Goal: Use online tool/utility: Utilize a website feature to perform a specific function

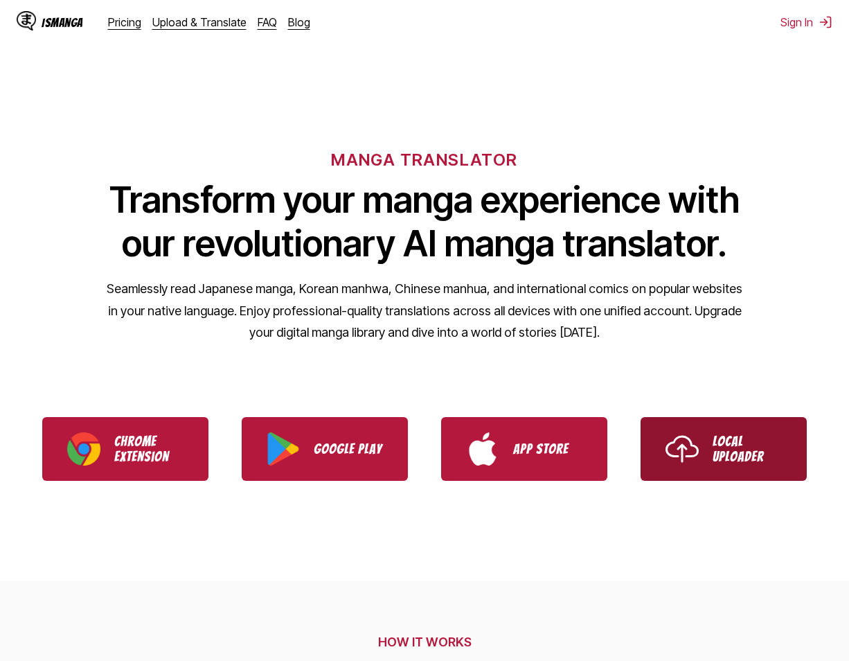
click at [729, 451] on p "Local Uploader" at bounding box center [747, 449] width 69 height 30
click at [737, 447] on p "Local Uploader" at bounding box center [747, 449] width 69 height 30
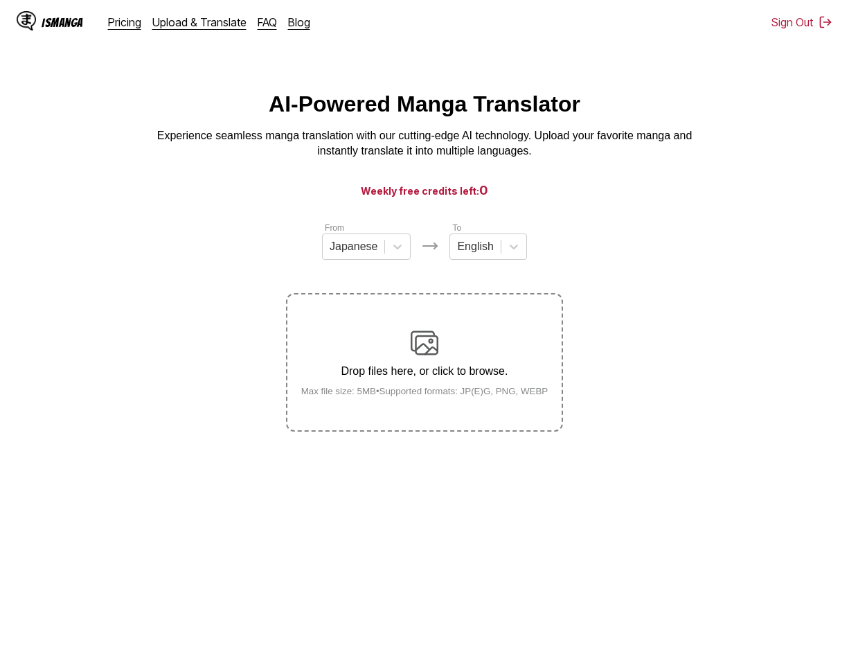
scroll to position [154, 0]
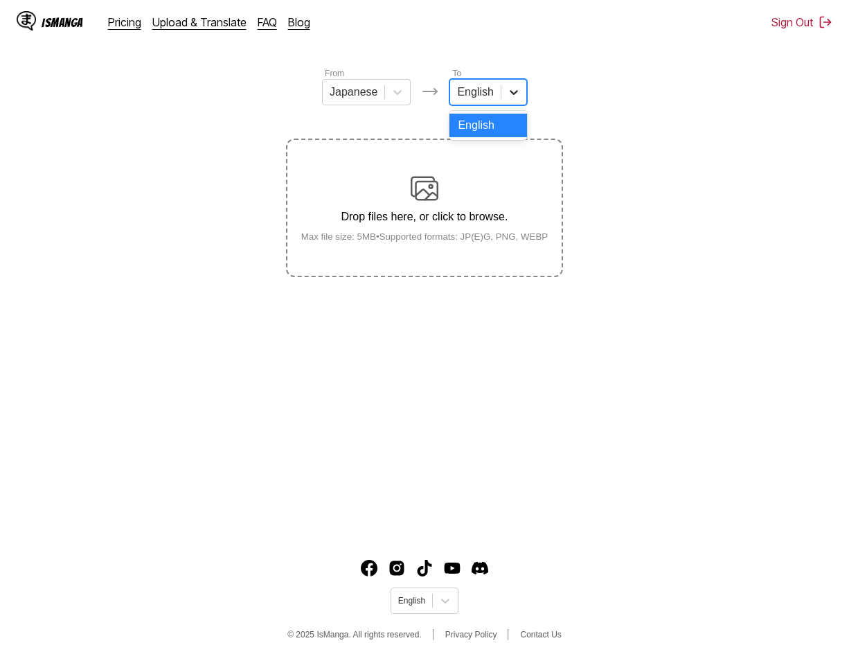
click at [507, 99] on icon at bounding box center [514, 92] width 14 height 14
click at [503, 100] on div at bounding box center [513, 92] width 25 height 25
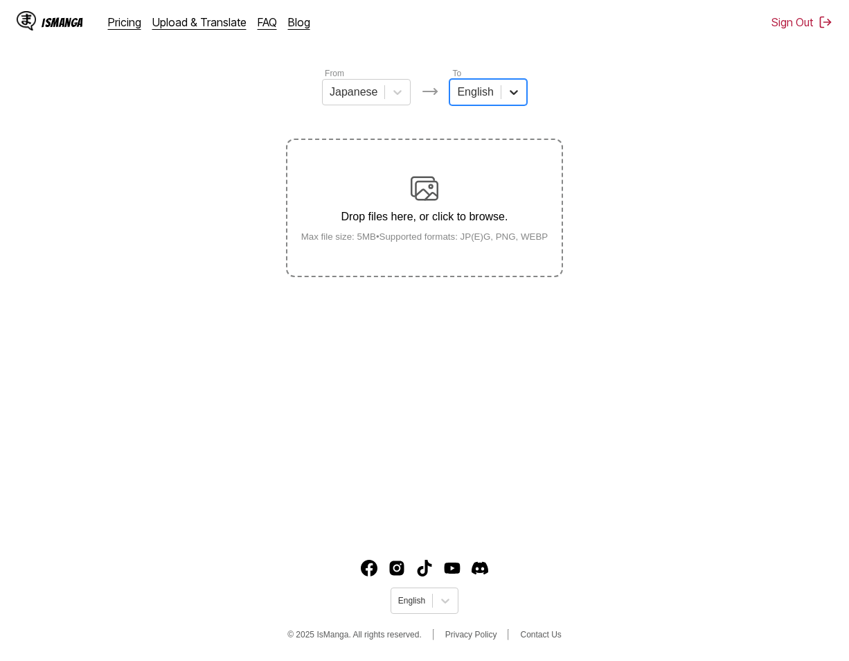
click at [503, 100] on div at bounding box center [513, 92] width 25 height 25
click at [502, 100] on div at bounding box center [513, 92] width 25 height 25
click at [501, 99] on div at bounding box center [513, 92] width 25 height 25
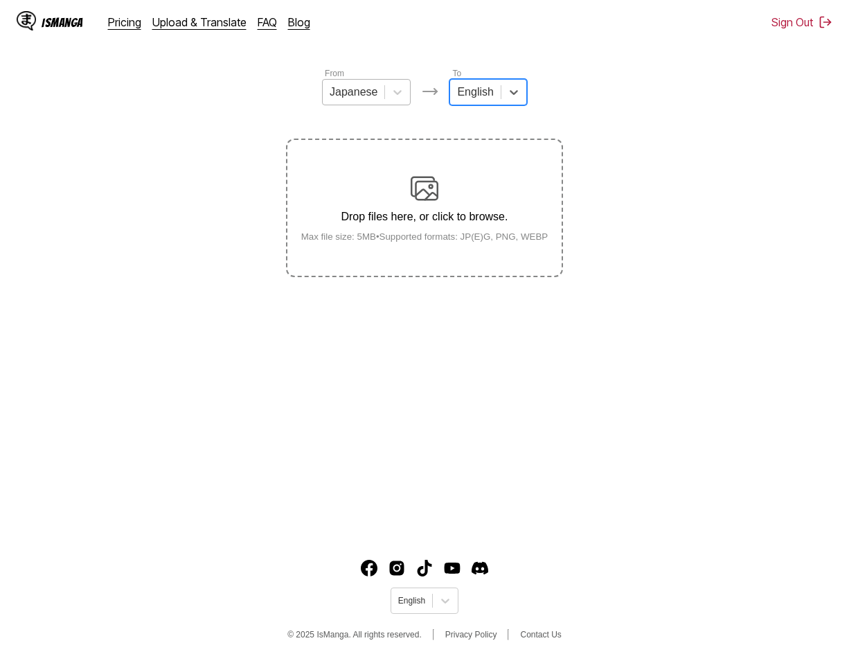
click at [367, 100] on div at bounding box center [354, 91] width 48 height 15
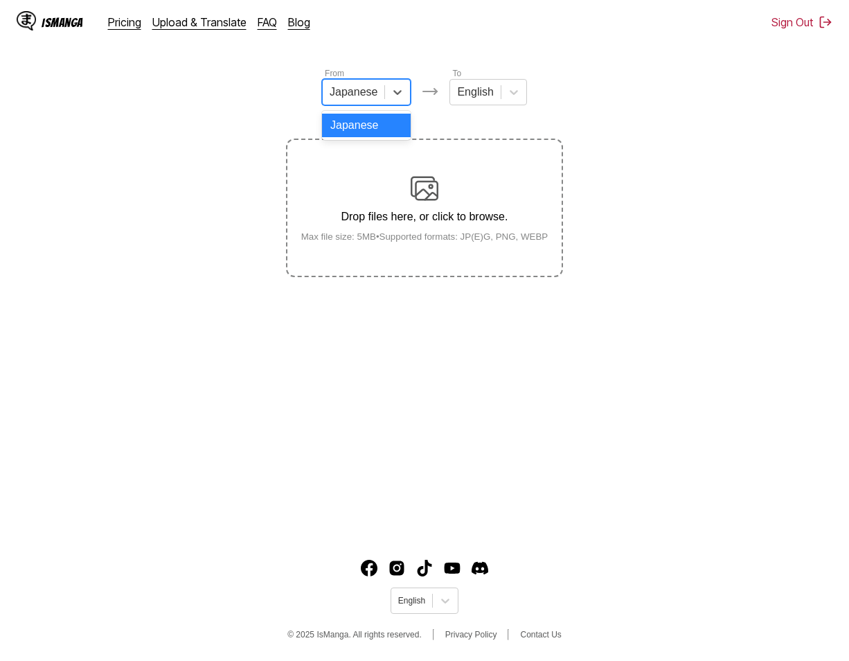
click at [364, 100] on div at bounding box center [354, 91] width 48 height 15
click at [217, 107] on section "From Japanese To English Drop files here, or click to browse. Max file size: 5M…" at bounding box center [424, 171] width 827 height 211
click at [803, 19] on button "Sign Out" at bounding box center [802, 22] width 61 height 14
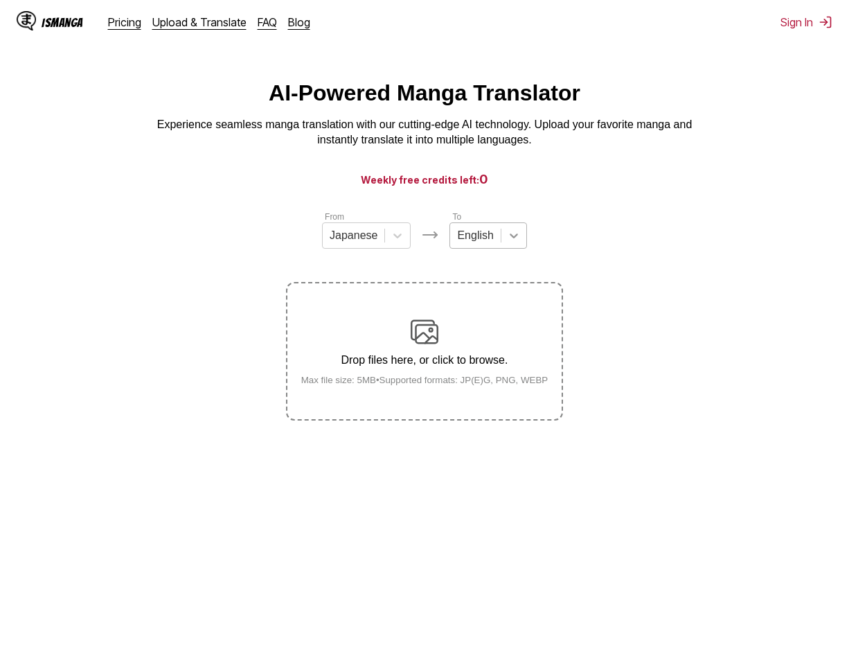
click at [502, 248] on div at bounding box center [513, 235] width 25 height 25
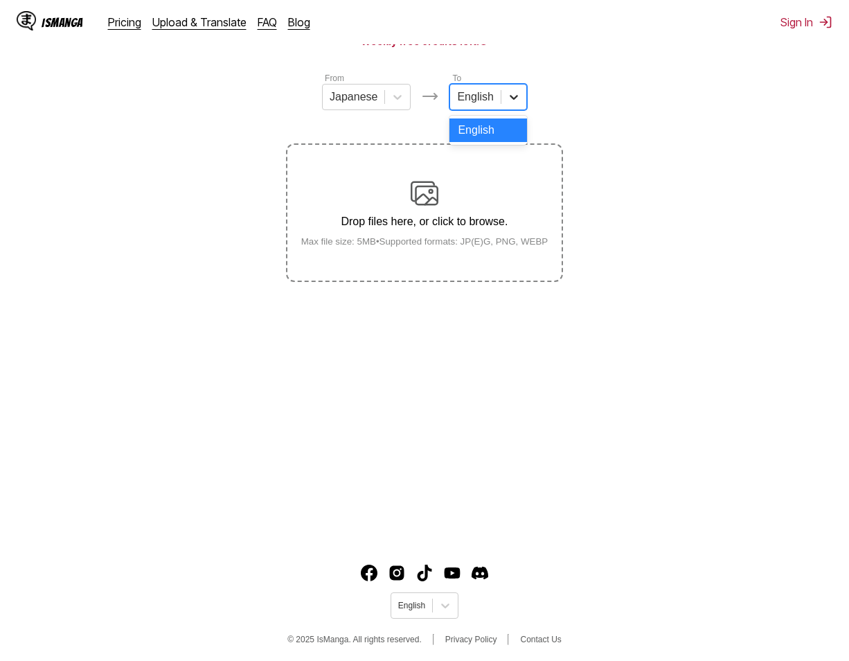
drag, startPoint x: 492, startPoint y: 108, endPoint x: 509, endPoint y: 102, distance: 17.8
click at [492, 107] on div "English" at bounding box center [475, 97] width 50 height 21
click at [510, 101] on icon at bounding box center [514, 97] width 14 height 14
click at [510, 102] on icon at bounding box center [514, 97] width 14 height 14
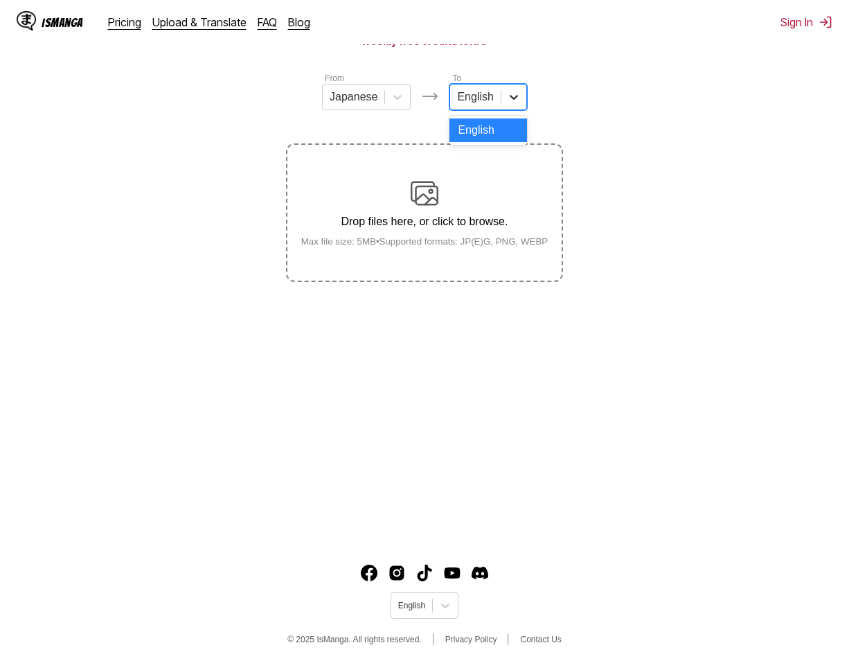
click at [510, 102] on icon at bounding box center [514, 97] width 14 height 14
click at [510, 100] on icon at bounding box center [514, 97] width 8 height 5
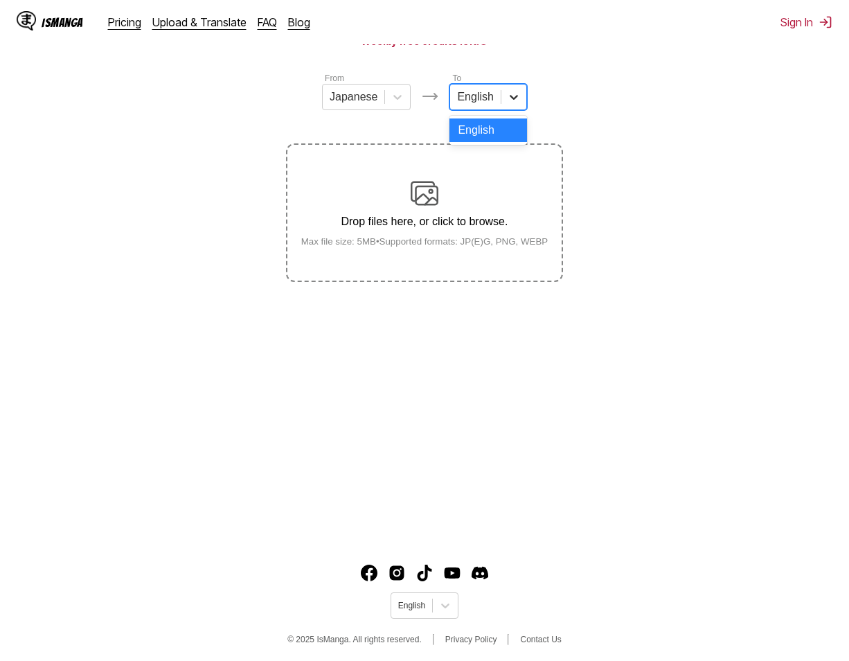
click at [510, 100] on icon at bounding box center [514, 97] width 8 height 5
click at [508, 104] on icon at bounding box center [514, 97] width 14 height 14
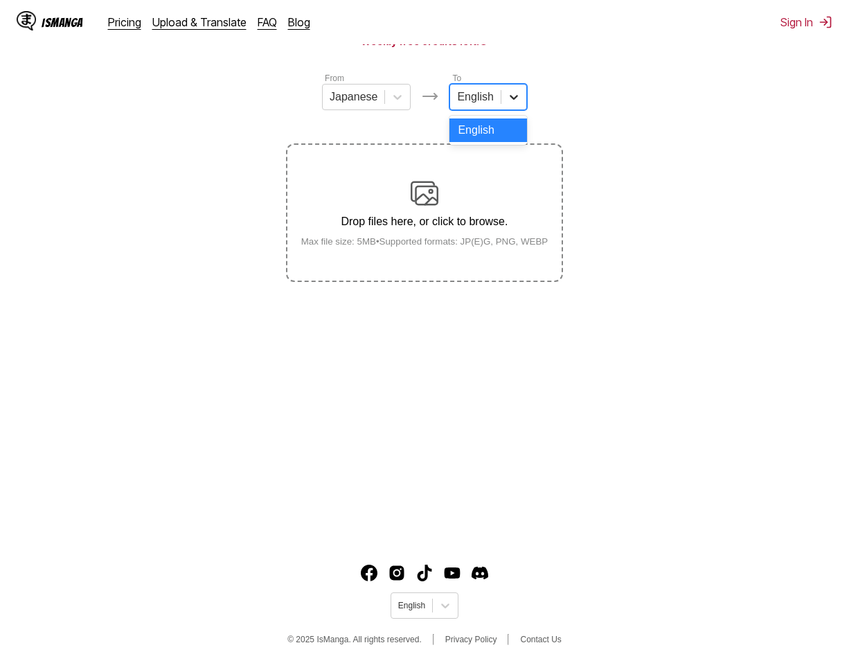
click at [515, 103] on icon at bounding box center [514, 97] width 14 height 14
click at [514, 100] on icon at bounding box center [514, 97] width 8 height 5
drag, startPoint x: 513, startPoint y: 103, endPoint x: 437, endPoint y: 104, distance: 76.2
click at [511, 103] on icon at bounding box center [514, 97] width 14 height 14
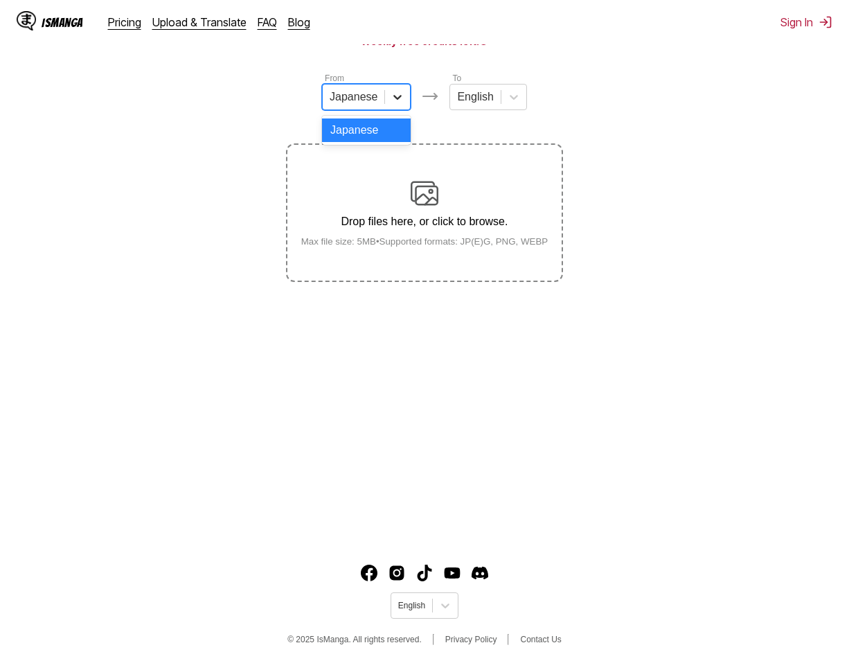
click at [391, 104] on icon at bounding box center [398, 97] width 14 height 14
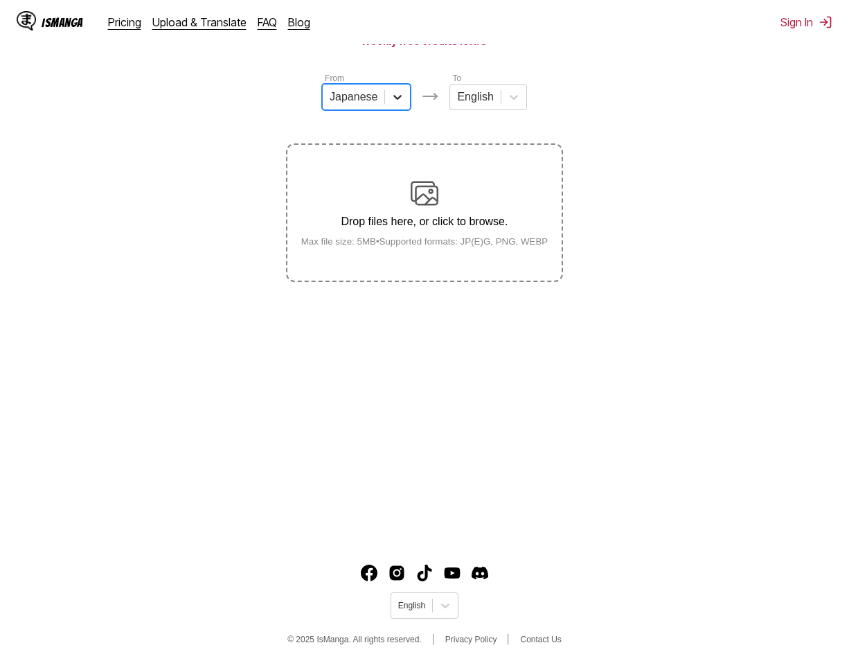
click at [391, 104] on icon at bounding box center [398, 97] width 14 height 14
